Goal: Ask a question

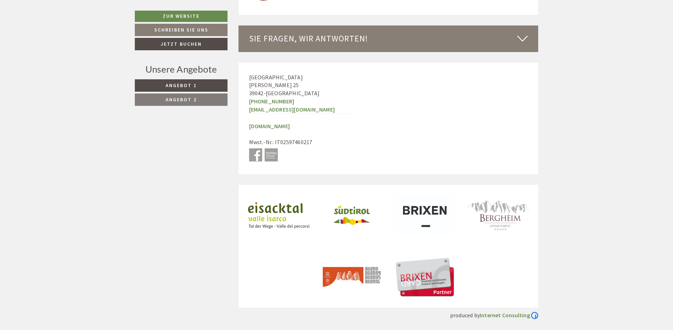
scroll to position [2125, 0]
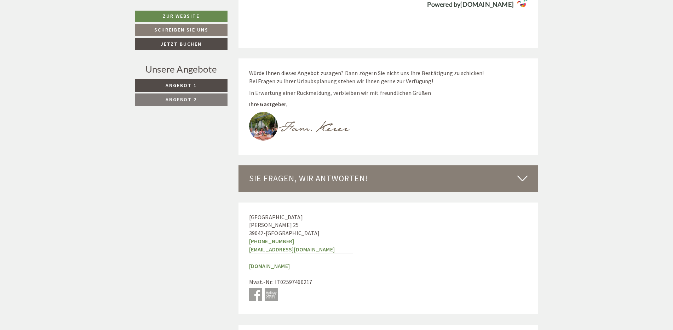
click at [519, 182] on icon at bounding box center [523, 178] width 10 height 12
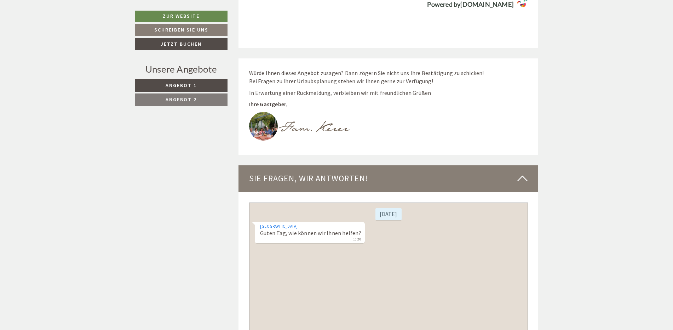
scroll to position [2231, 0]
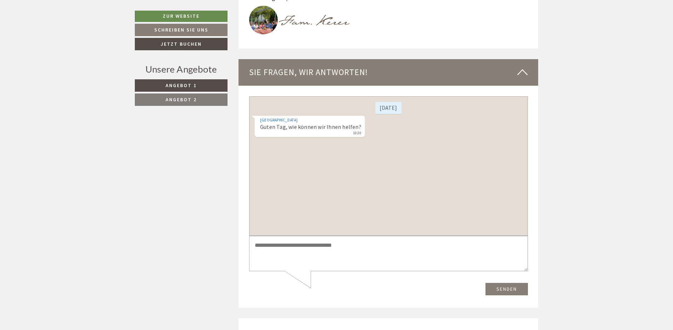
click at [318, 244] on textarea at bounding box center [388, 253] width 279 height 36
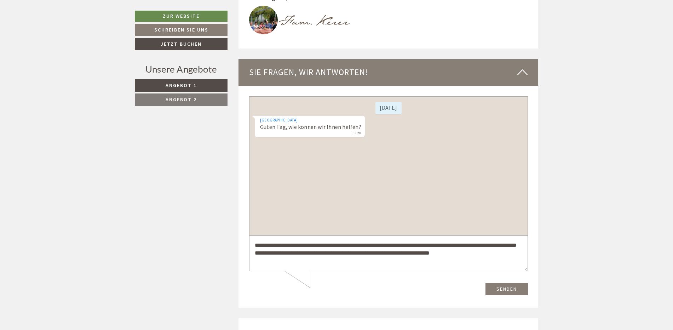
scroll to position [2, 0]
type textarea "**********"
click at [502, 290] on button "Senden" at bounding box center [506, 288] width 42 height 12
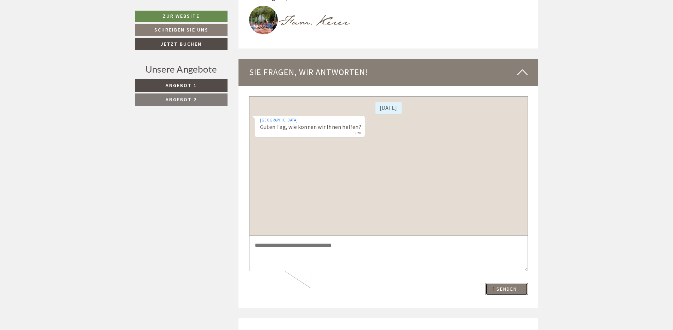
scroll to position [0, 0]
